Goal: Go to known website: Go to known website

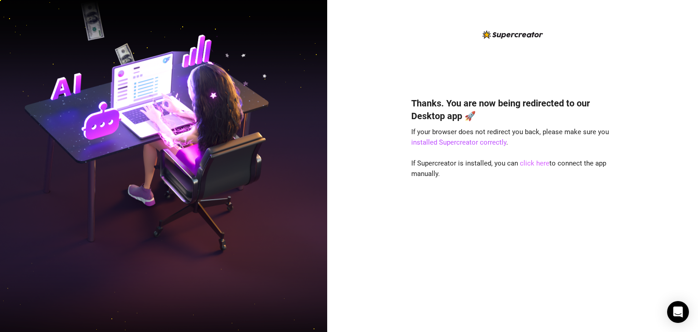
click at [532, 163] on link "click here" at bounding box center [535, 163] width 30 height 8
